Goal: Transaction & Acquisition: Purchase product/service

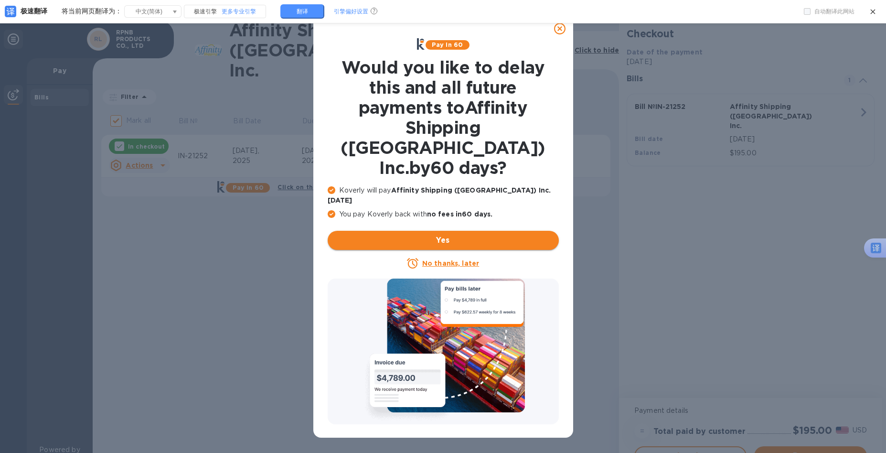
click at [446, 234] on span "Yes" at bounding box center [443, 239] width 216 height 11
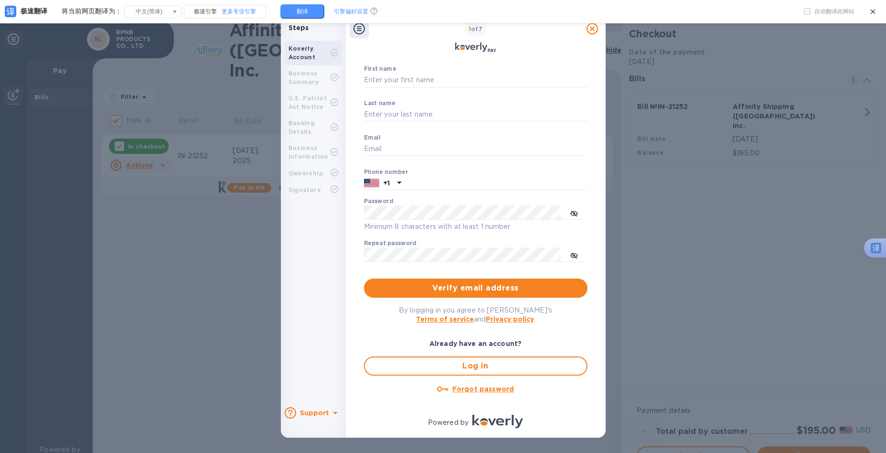
scroll to position [34, 0]
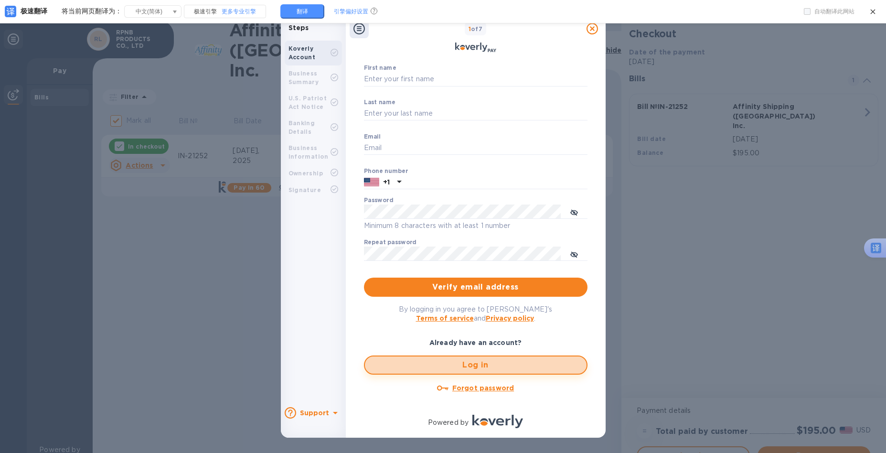
click at [502, 369] on span "Log in" at bounding box center [475, 364] width 206 height 11
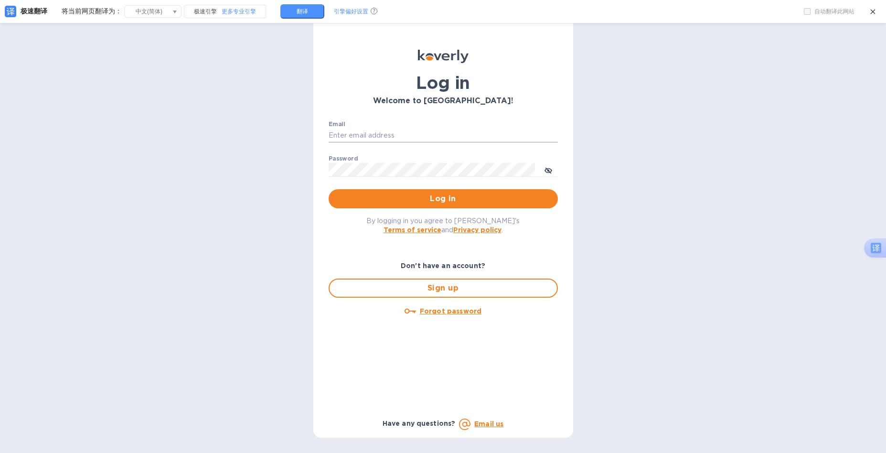
click at [393, 136] on input "Email" at bounding box center [443, 135] width 229 height 14
click at [397, 135] on input "Email" at bounding box center [443, 135] width 229 height 14
click at [329, 189] on button "Log in" at bounding box center [443, 198] width 229 height 19
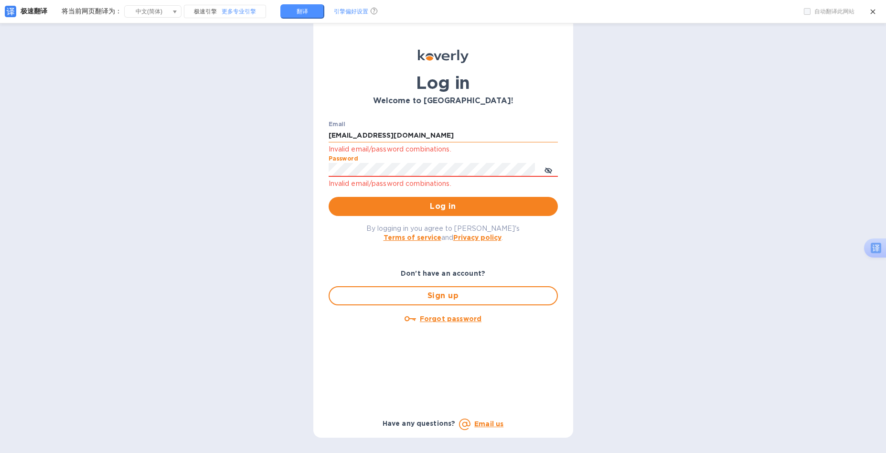
click at [376, 136] on input "[EMAIL_ADDRESS][DOMAIN_NAME]" at bounding box center [443, 135] width 229 height 14
type input "[EMAIL_ADDRESS][DOMAIN_NAME]"
click at [449, 202] on span "Log in" at bounding box center [443, 206] width 214 height 11
click at [413, 137] on input "[EMAIL_ADDRESS][DOMAIN_NAME]" at bounding box center [443, 135] width 229 height 14
click at [394, 136] on input "[EMAIL_ADDRESS][DOMAIN_NAME]" at bounding box center [443, 135] width 229 height 14
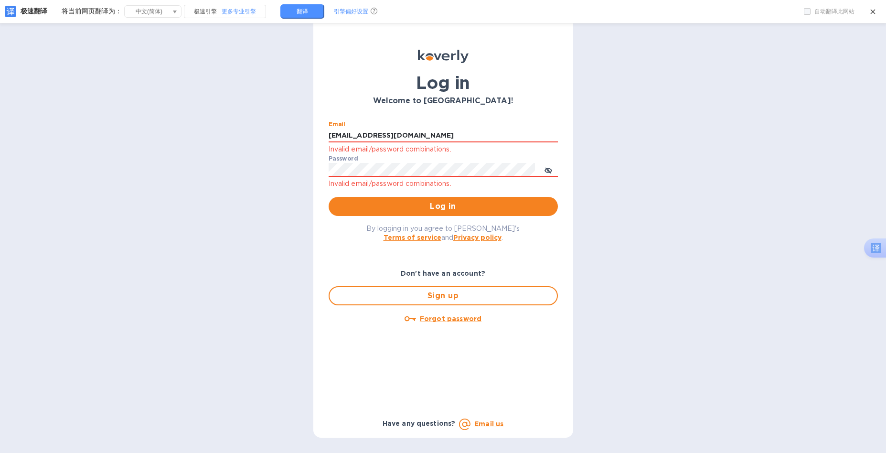
click at [210, 153] on div "Log in Welcome to [GEOGRAPHIC_DATA]! Email [EMAIL_ADDRESS][DOMAIN_NAME] Invalid…" at bounding box center [443, 226] width 886 height 453
click at [458, 317] on u "Forgot password" at bounding box center [451, 319] width 62 height 8
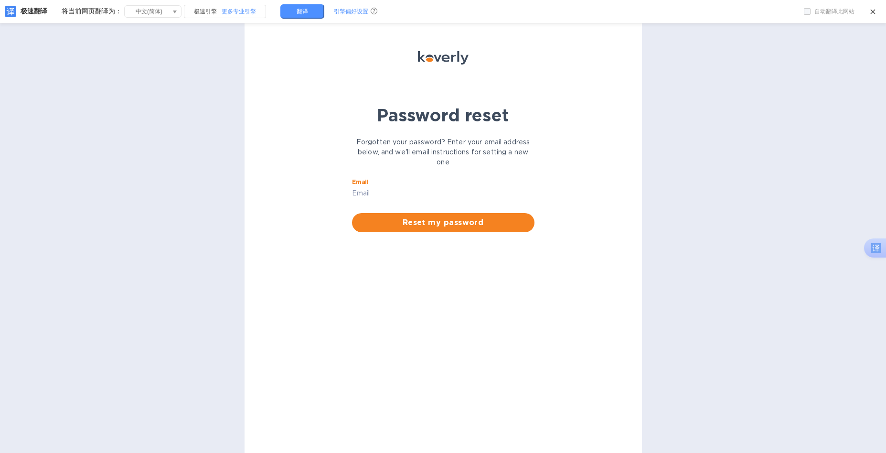
click at [363, 197] on input "Email" at bounding box center [443, 193] width 182 height 14
drag, startPoint x: 399, startPoint y: 192, endPoint x: 390, endPoint y: 193, distance: 9.1
click at [390, 193] on input "[EMAIL_ADDRESS][DOMAIN_NAME]" at bounding box center [443, 193] width 182 height 14
type input "[EMAIL_ADDRESS][DOMAIN_NAME]"
click at [455, 227] on span "Reset my password" at bounding box center [443, 222] width 167 height 11
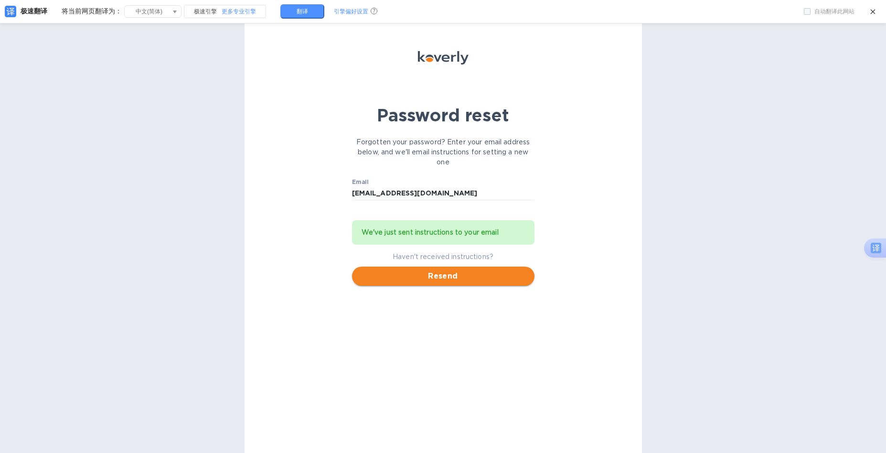
click at [441, 277] on span "Resend" at bounding box center [443, 275] width 167 height 11
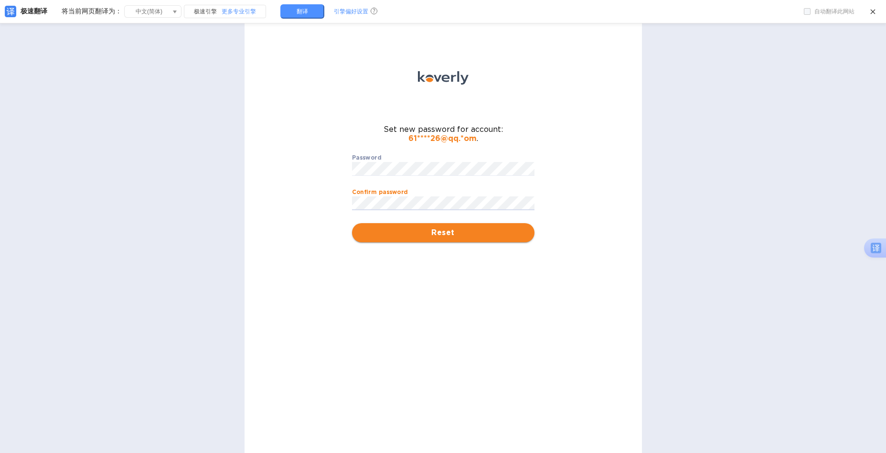
click at [421, 226] on button "Reset" at bounding box center [443, 232] width 182 height 19
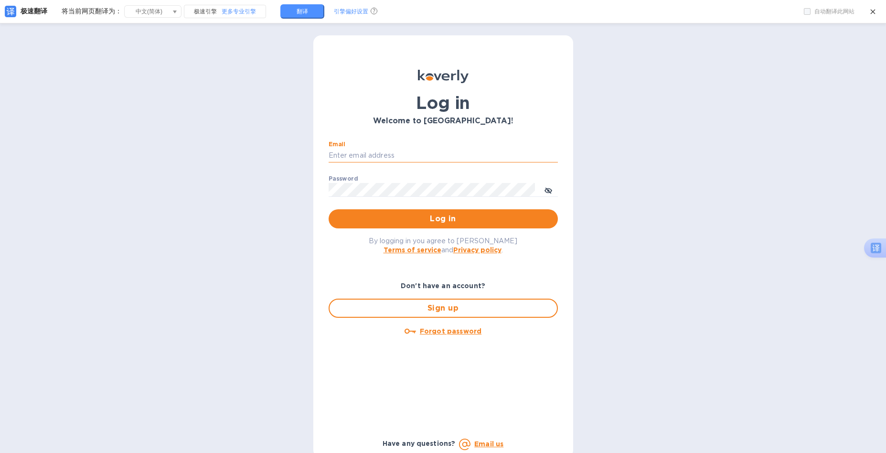
click at [401, 153] on input "Email" at bounding box center [443, 155] width 229 height 14
click at [381, 155] on input "[EMAIL_ADDRESS][DOMAIN_NAME]" at bounding box center [443, 155] width 229 height 14
type input "[EMAIL_ADDRESS][DOMAIN_NAME]"
click at [329, 209] on button "Log in" at bounding box center [443, 218] width 229 height 19
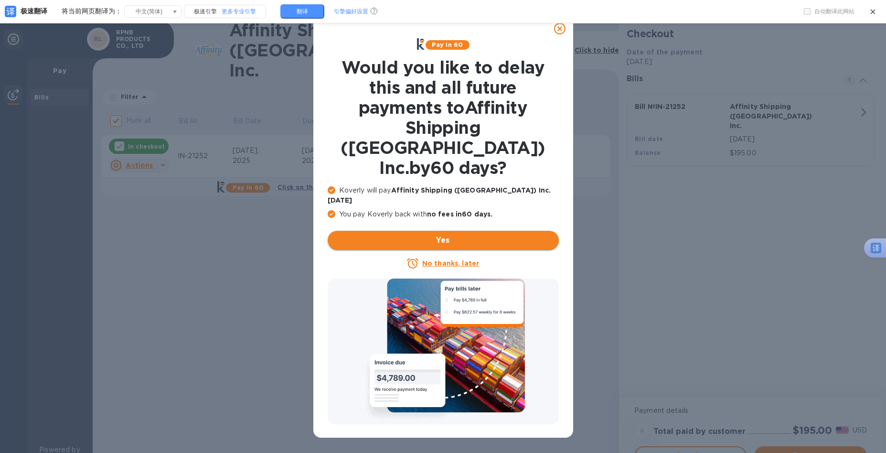
click at [458, 231] on button "Yes" at bounding box center [443, 240] width 231 height 19
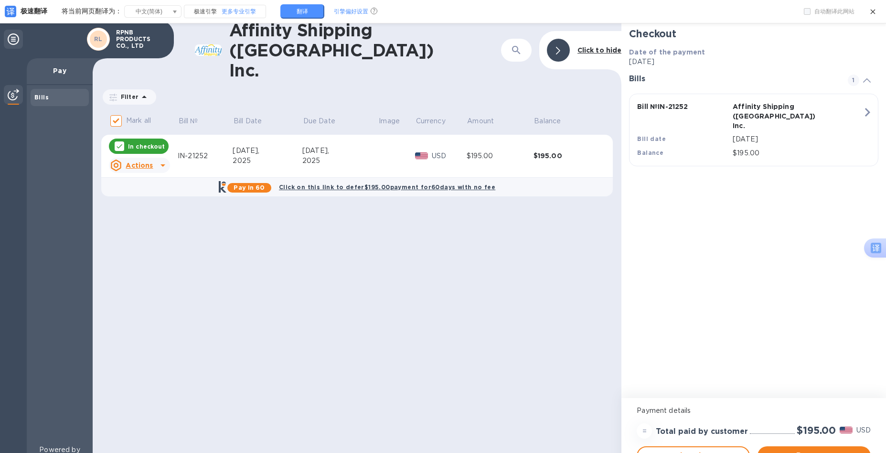
click at [771, 118] on p "Affinity Shipping ([GEOGRAPHIC_DATA]) Inc." at bounding box center [778, 116] width 92 height 29
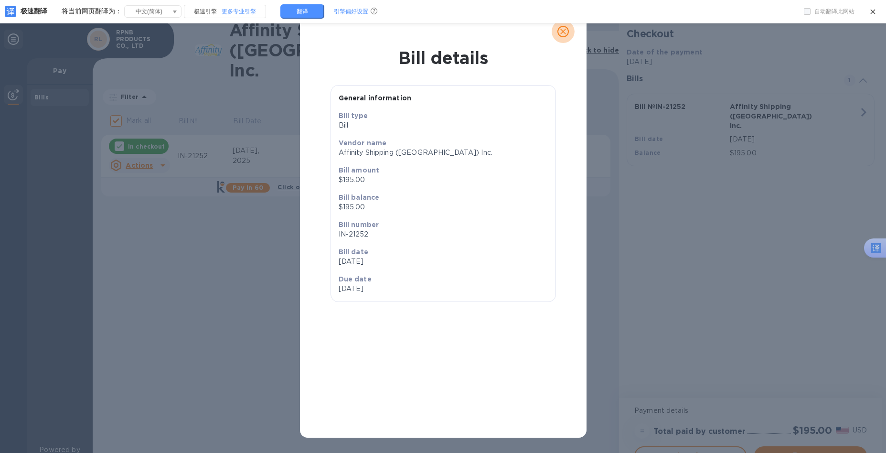
click at [559, 32] on icon "close" at bounding box center [563, 32] width 10 height 10
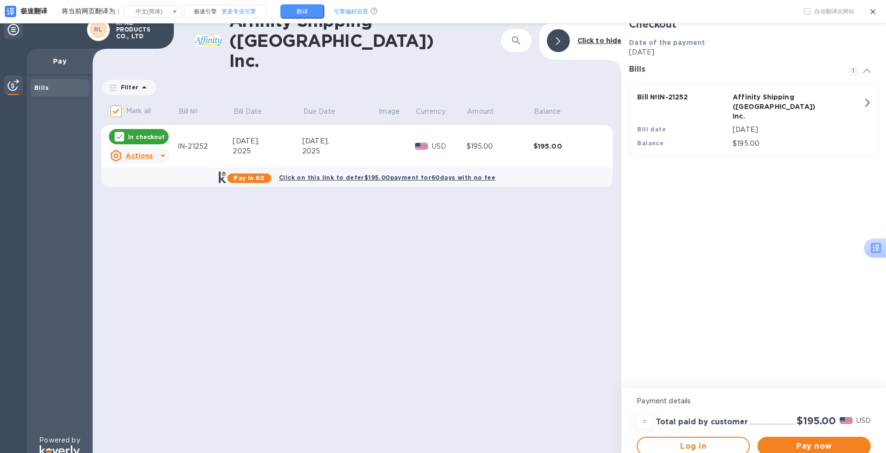
scroll to position [20, 0]
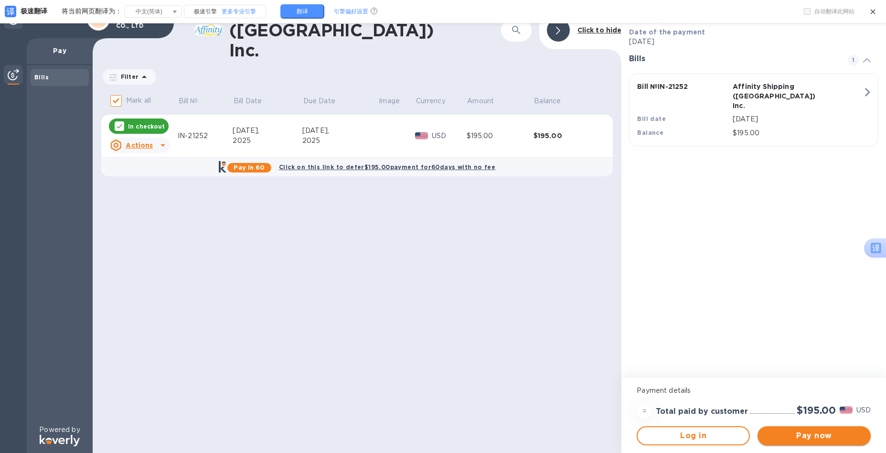
click at [813, 441] on button "Pay now" at bounding box center [813, 435] width 113 height 19
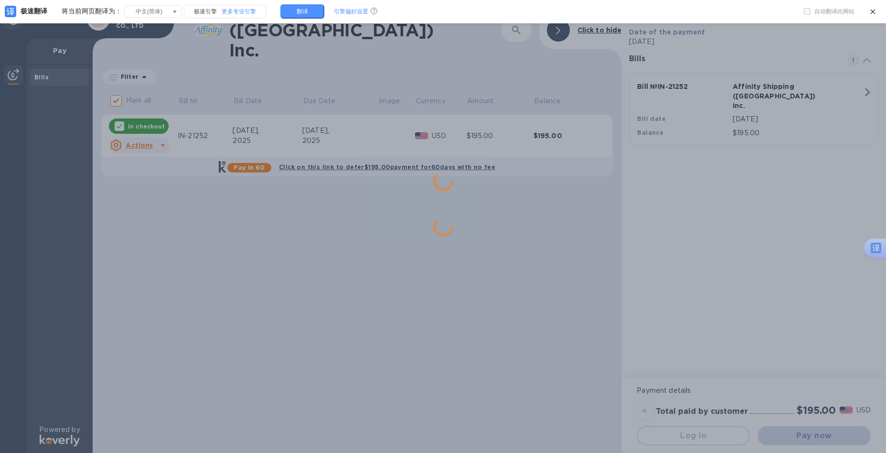
scroll to position [0, 0]
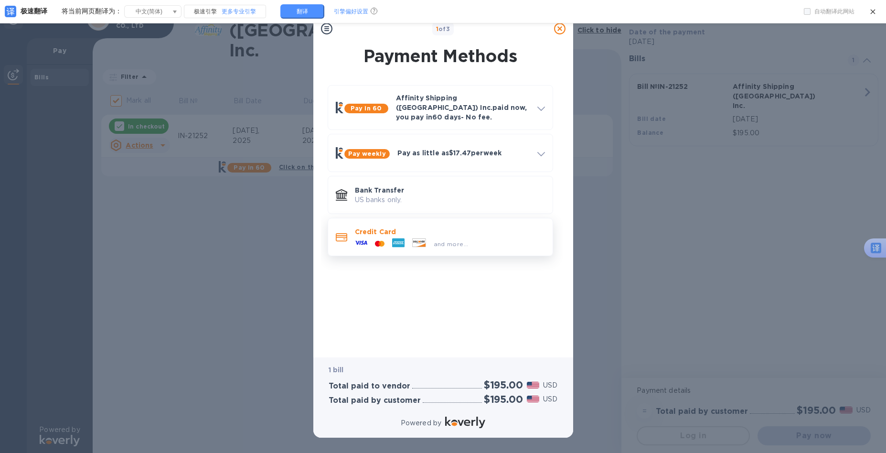
click at [428, 229] on p "Credit Card" at bounding box center [450, 232] width 190 height 10
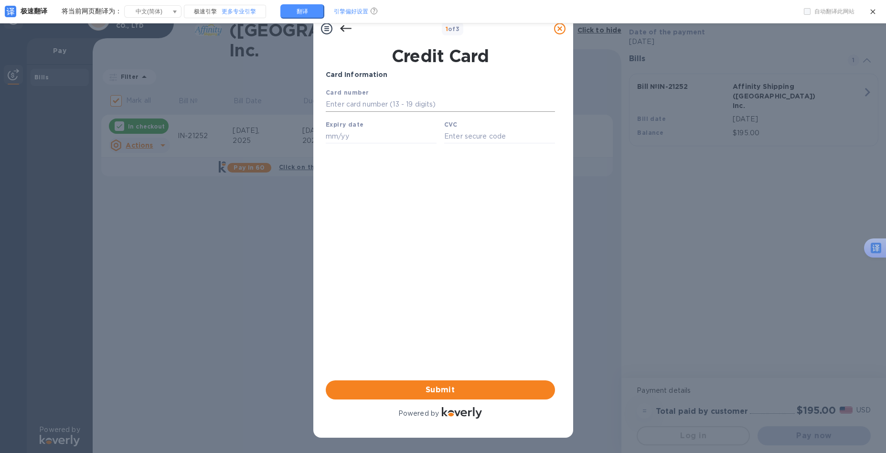
click at [364, 106] on input "text" at bounding box center [439, 104] width 229 height 14
click at [343, 27] on icon at bounding box center [345, 28] width 11 height 11
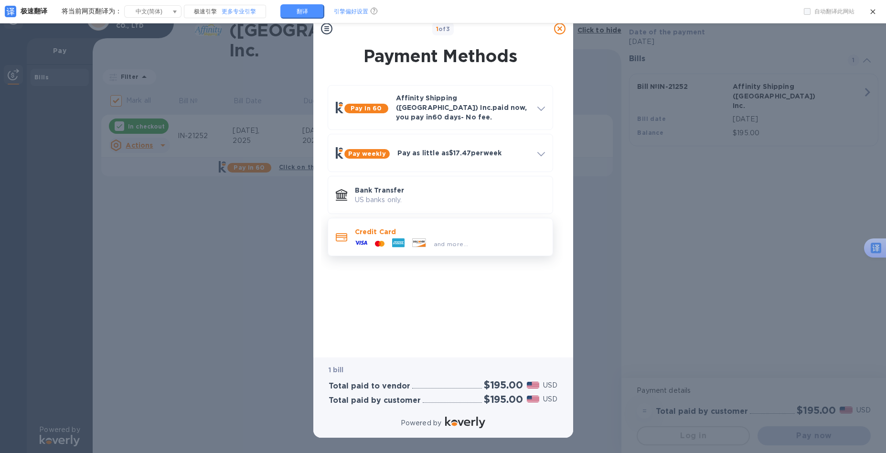
click at [444, 240] on span "and more..." at bounding box center [451, 243] width 35 height 7
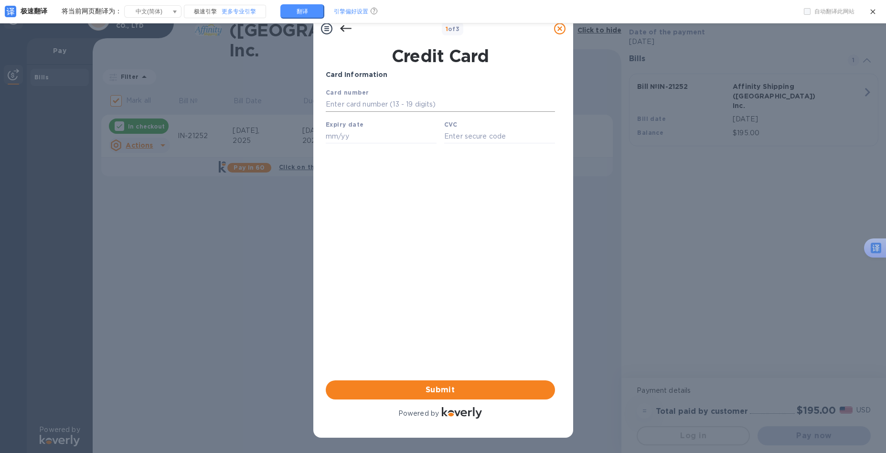
click at [397, 104] on input "text" at bounding box center [439, 104] width 229 height 14
type input "5201 0800 3401 9693"
click at [398, 132] on input "text" at bounding box center [380, 136] width 111 height 14
type input "12/28"
click at [457, 205] on div "Card Information Your browser does not support iframes Submit Powered by" at bounding box center [440, 245] width 229 height 350
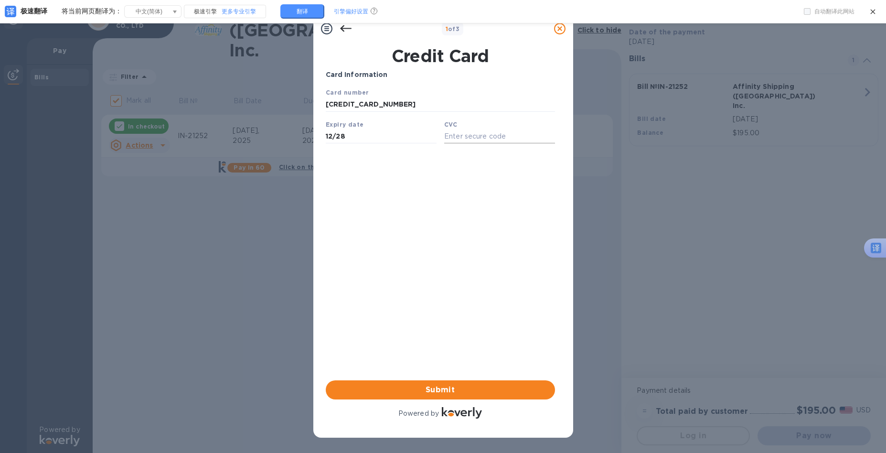
click at [489, 138] on input "text" at bounding box center [499, 136] width 111 height 14
type input "907"
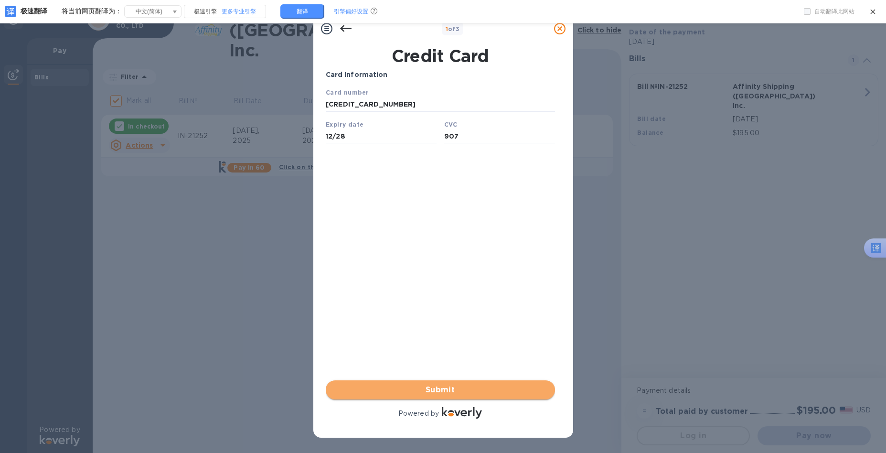
click at [449, 389] on span "Submit" at bounding box center [440, 389] width 214 height 11
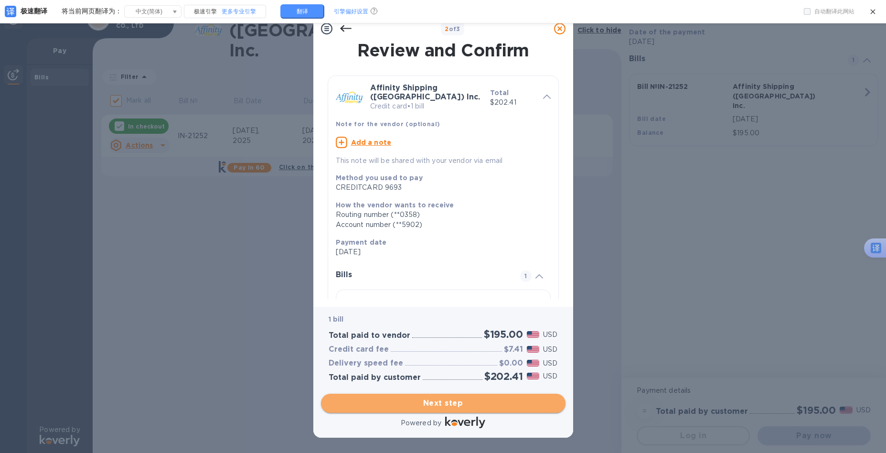
click at [453, 405] on span "Next step" at bounding box center [443, 402] width 229 height 11
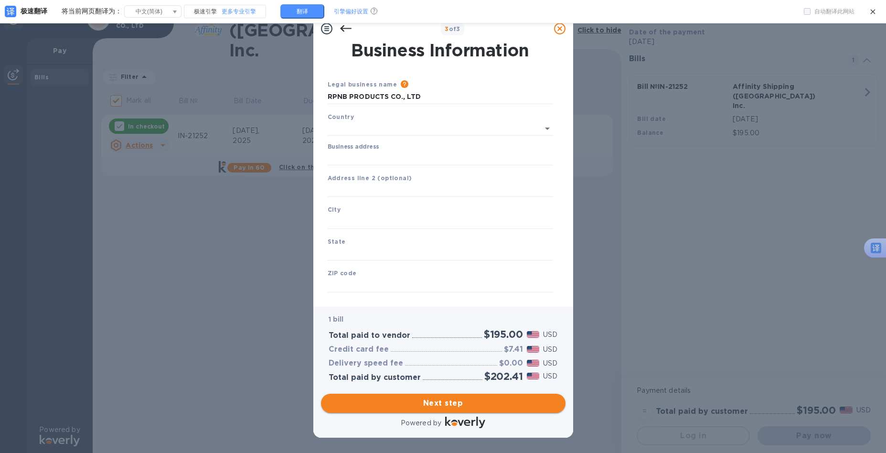
type input "United States"
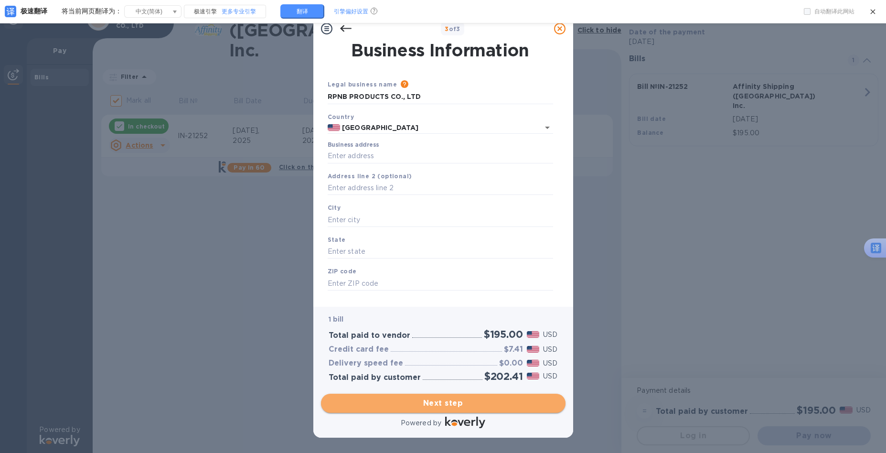
click at [453, 405] on span "Next step" at bounding box center [443, 402] width 229 height 11
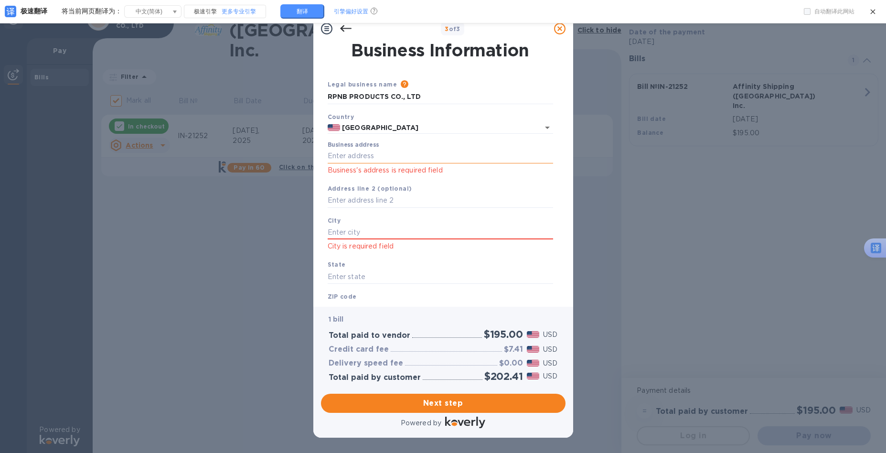
click at [379, 153] on input "Business address" at bounding box center [440, 156] width 225 height 14
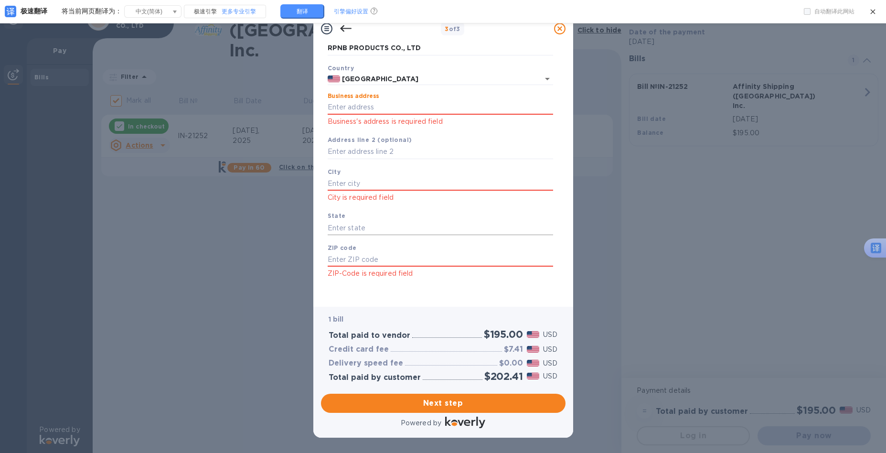
scroll to position [52, 0]
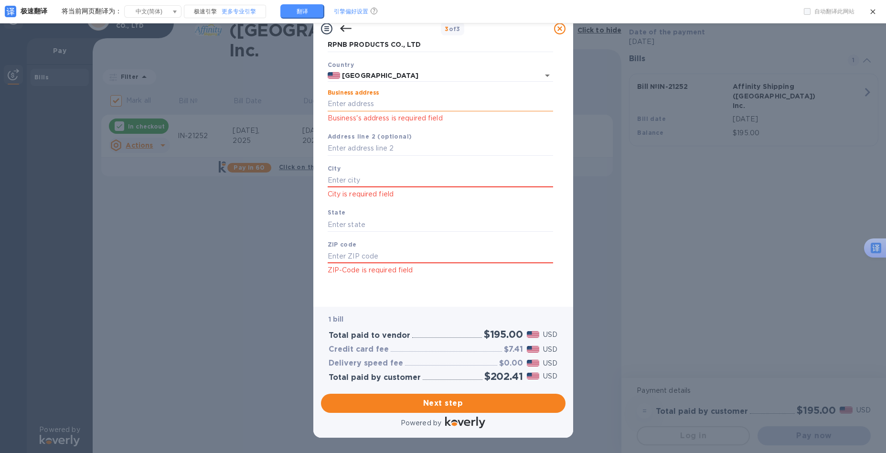
click at [348, 105] on input "Business address" at bounding box center [440, 104] width 225 height 14
paste input "10379 Azuaga St UNIT 144"
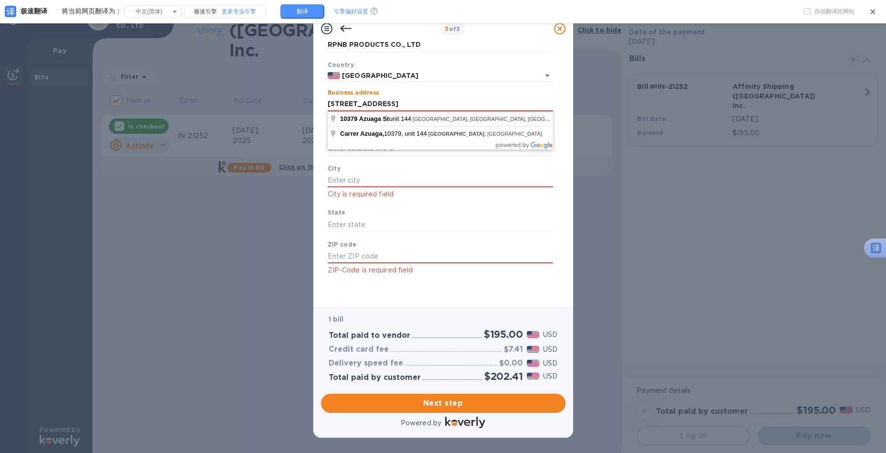
scroll to position [0, 0]
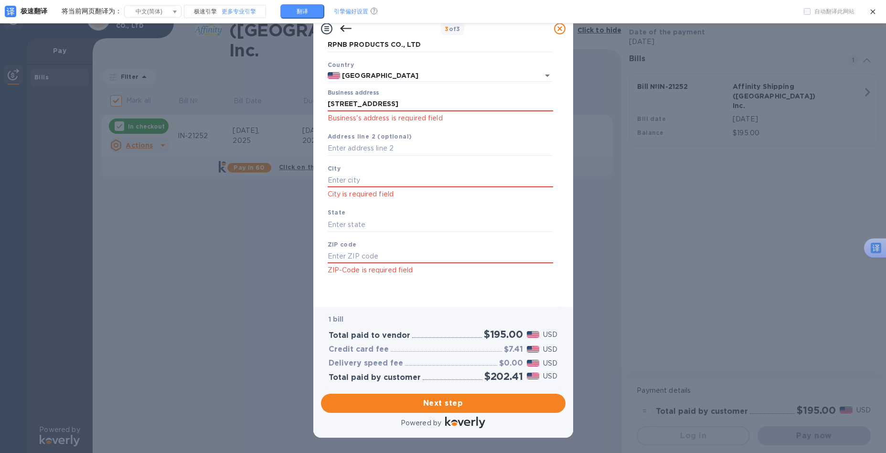
type input "10379 Azuaga Street"
type input "San Diego"
type input "CA"
type input "92129"
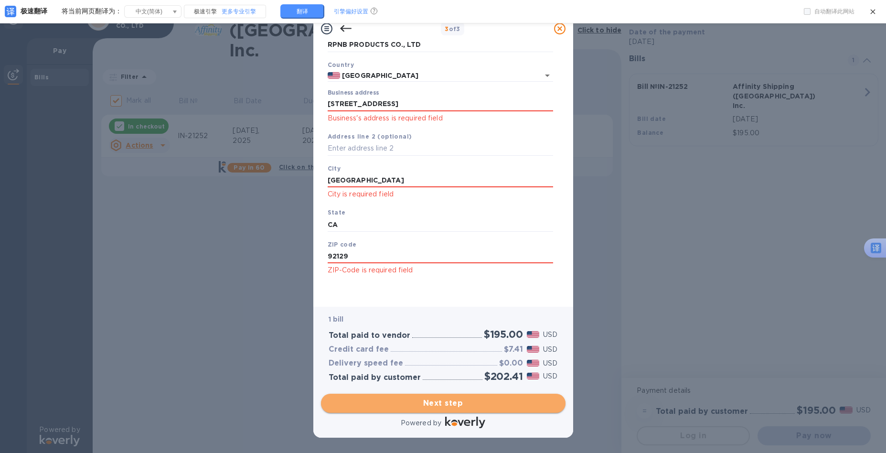
click at [417, 399] on span "Next step" at bounding box center [443, 402] width 229 height 11
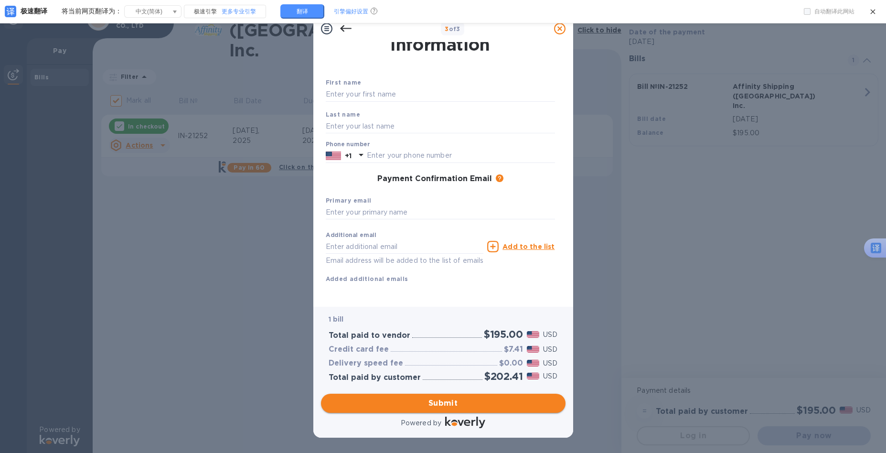
click at [448, 403] on span "Submit" at bounding box center [443, 402] width 229 height 11
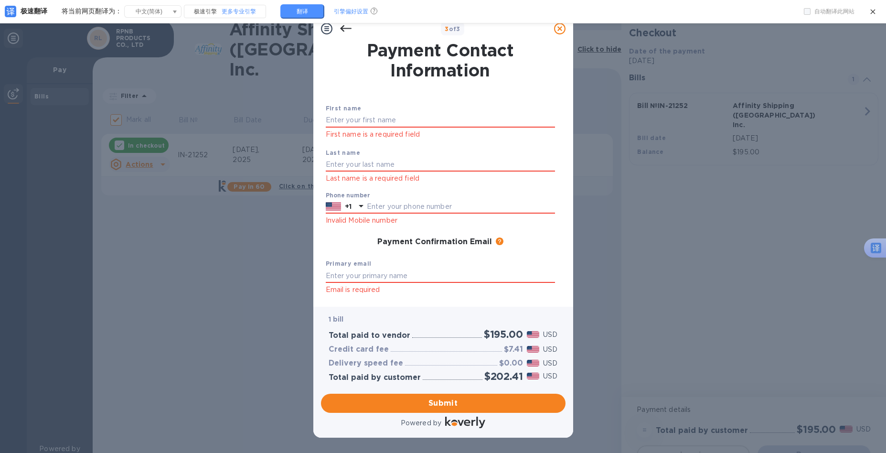
scroll to position [0, 0]
click at [392, 119] on input "text" at bounding box center [440, 120] width 229 height 14
type input "YI"
click at [398, 158] on input "text" at bounding box center [440, 165] width 229 height 14
click at [352, 162] on input "text" at bounding box center [440, 165] width 229 height 14
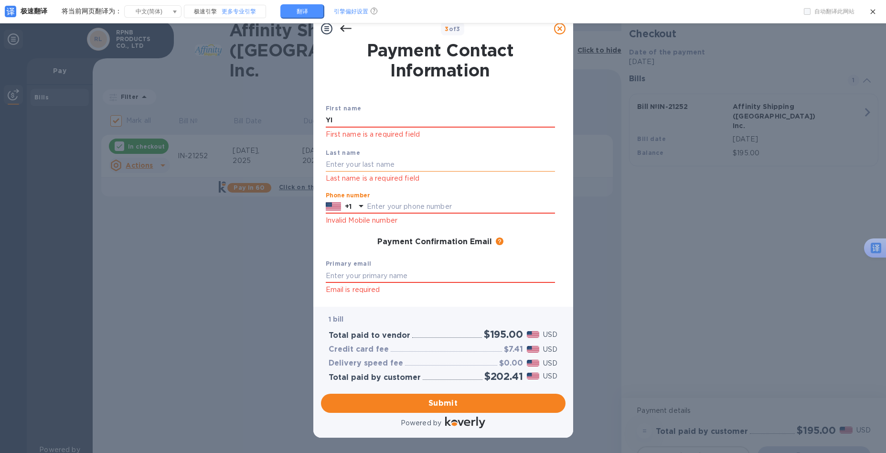
click at [352, 162] on input "text" at bounding box center [440, 165] width 229 height 14
type input "CHEN"
click at [354, 209] on div at bounding box center [360, 206] width 15 height 17
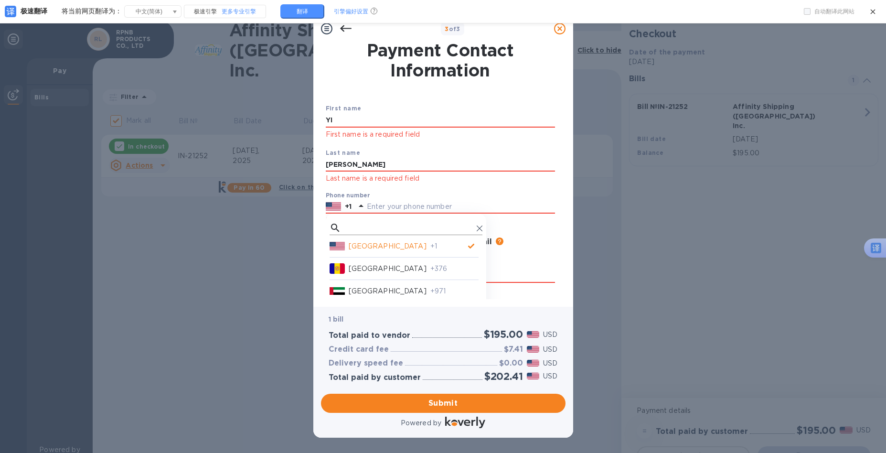
click at [372, 233] on input "text" at bounding box center [409, 228] width 128 height 14
type input "+86"
click at [430, 243] on p "+86" at bounding box center [454, 246] width 48 height 10
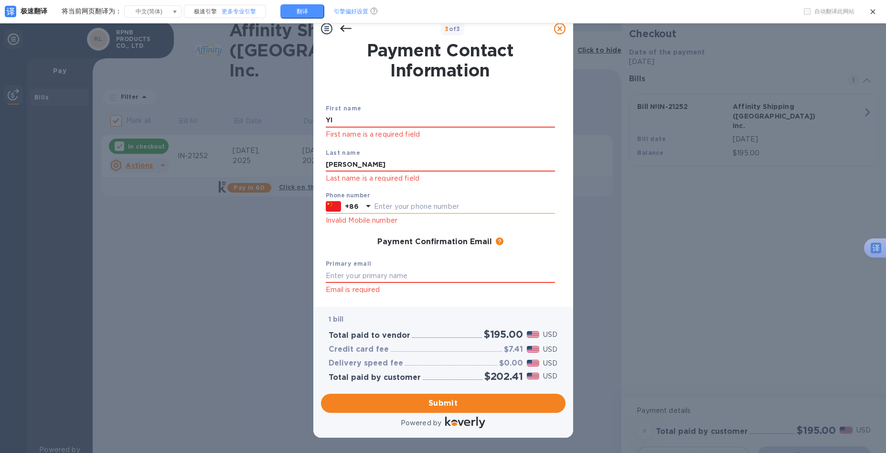
click at [395, 209] on input "text" at bounding box center [464, 207] width 181 height 14
type input "15957488049"
click at [390, 279] on input "text" at bounding box center [440, 275] width 229 height 14
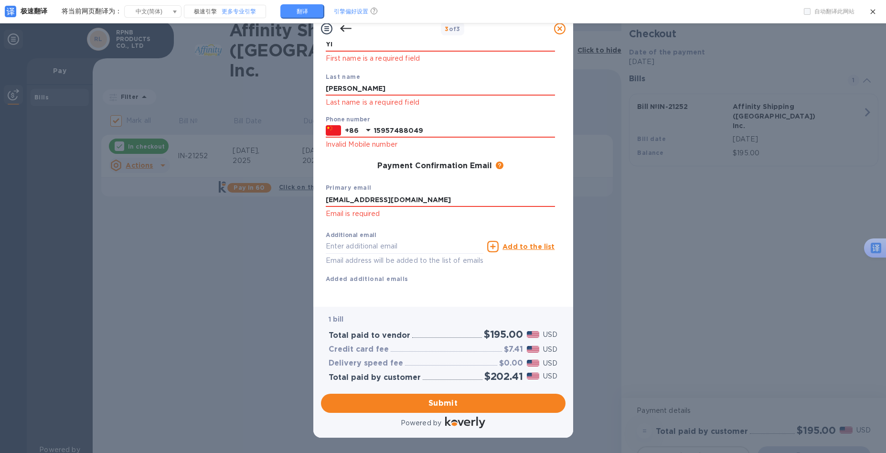
scroll to position [87, 0]
type input "[EMAIL_ADDRESS][DOMAIN_NAME]"
click at [444, 403] on span "Submit" at bounding box center [443, 402] width 229 height 11
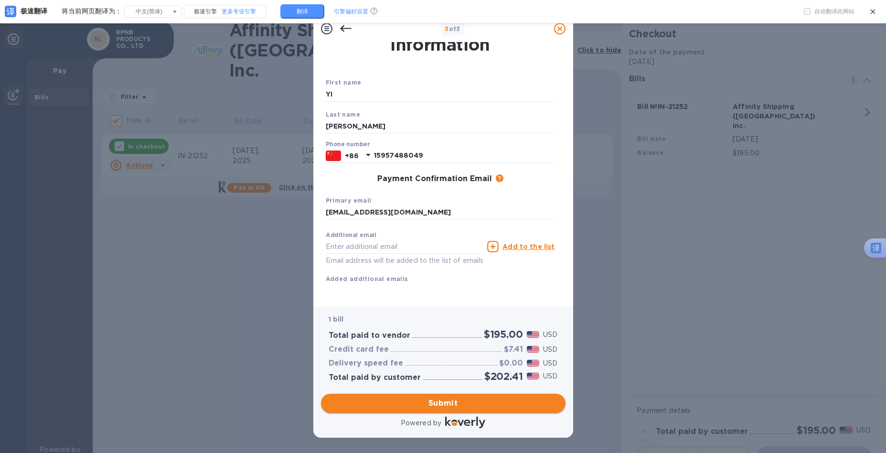
scroll to position [37, 0]
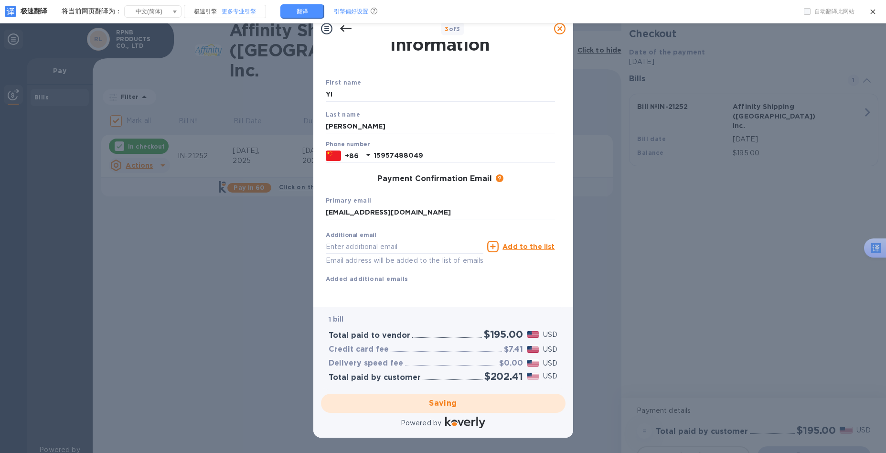
checkbox input "false"
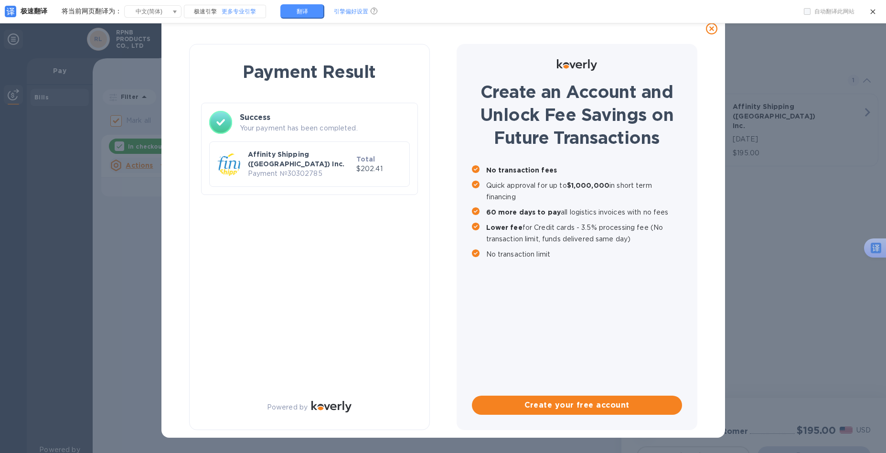
scroll to position [0, 0]
